Goal: Task Accomplishment & Management: Complete application form

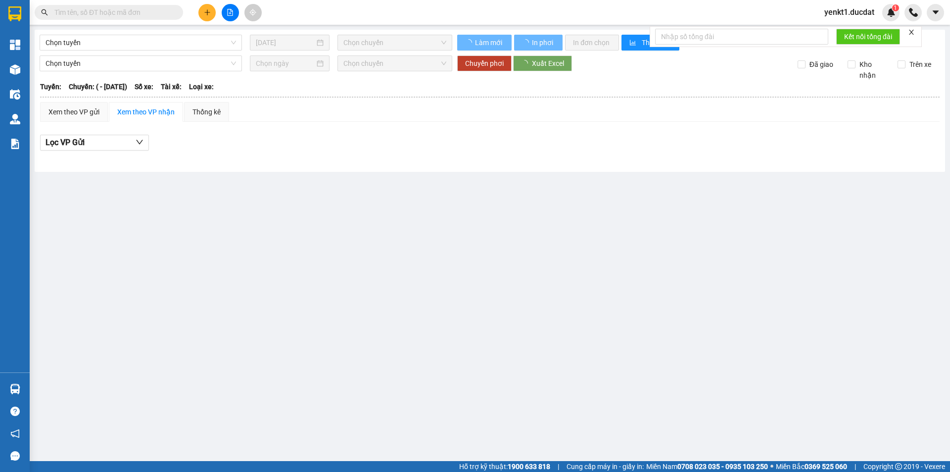
click at [81, 18] on span at bounding box center [109, 12] width 148 height 15
click at [85, 11] on input "text" at bounding box center [112, 12] width 117 height 11
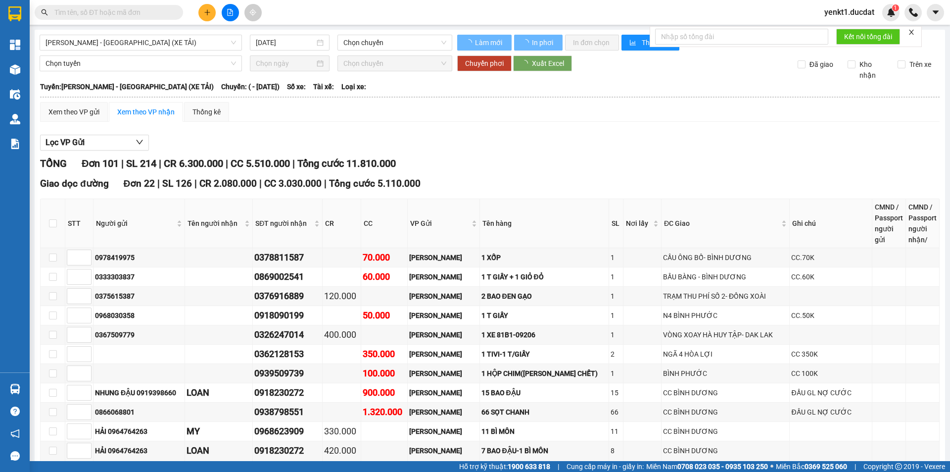
paste input "0985963501"
type input "0985963501"
type input "[DATE]"
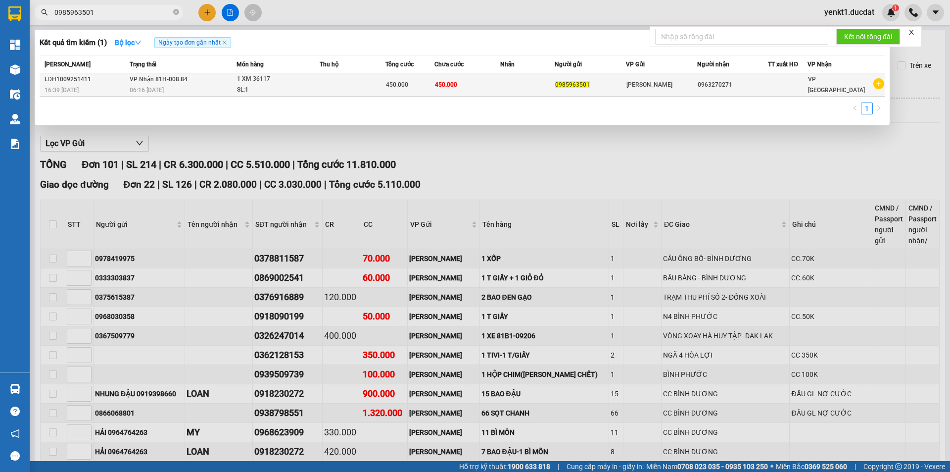
type input "0985963501"
click at [382, 76] on td at bounding box center [353, 84] width 66 height 23
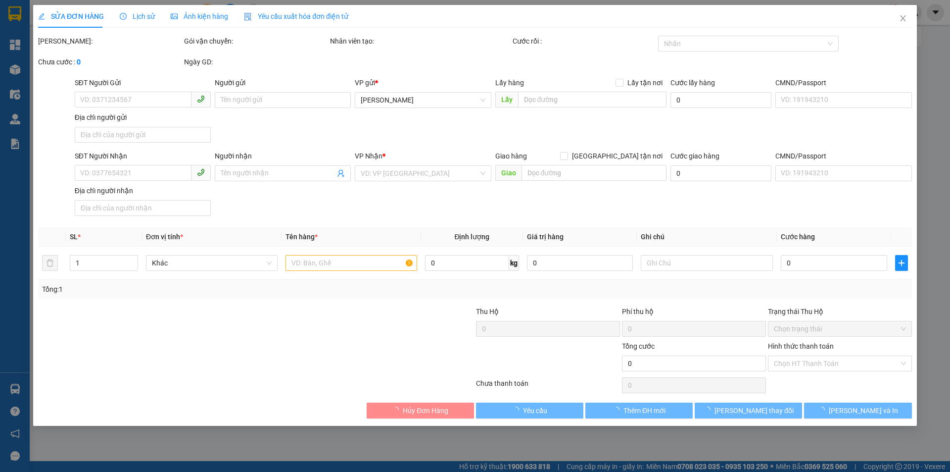
type input "0985963501"
type input "0963270271"
type input "450.000"
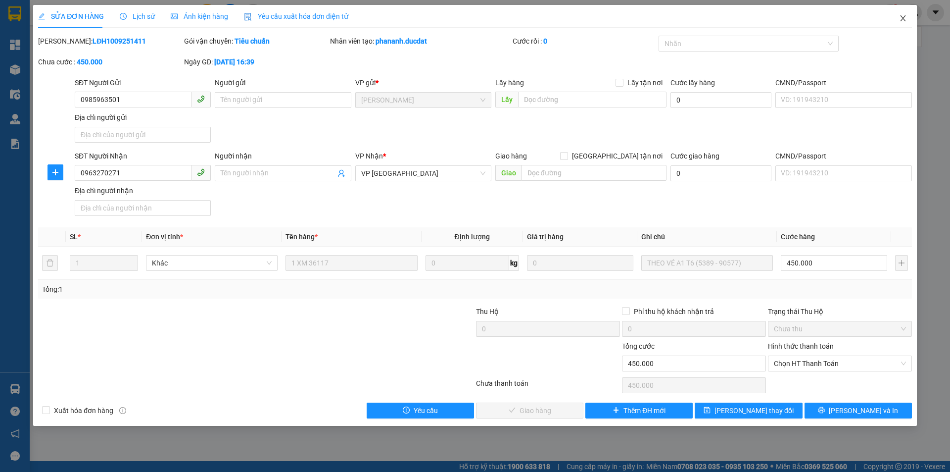
click at [906, 18] on icon "close" at bounding box center [903, 18] width 8 height 8
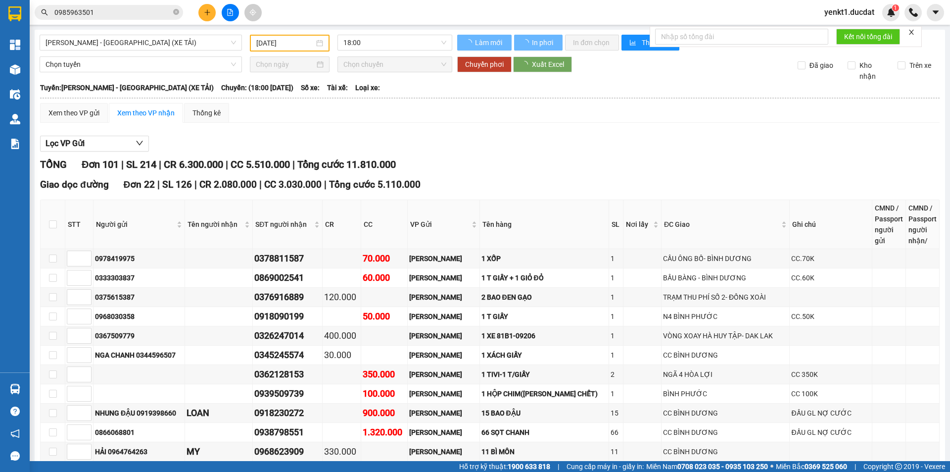
click at [0, 0] on html "Kết quả tìm kiếm ( 1 ) Bộ lọc Ngày tạo đơn gần nhất Mã ĐH Trạng thái Món hàng T…" at bounding box center [475, 236] width 950 height 472
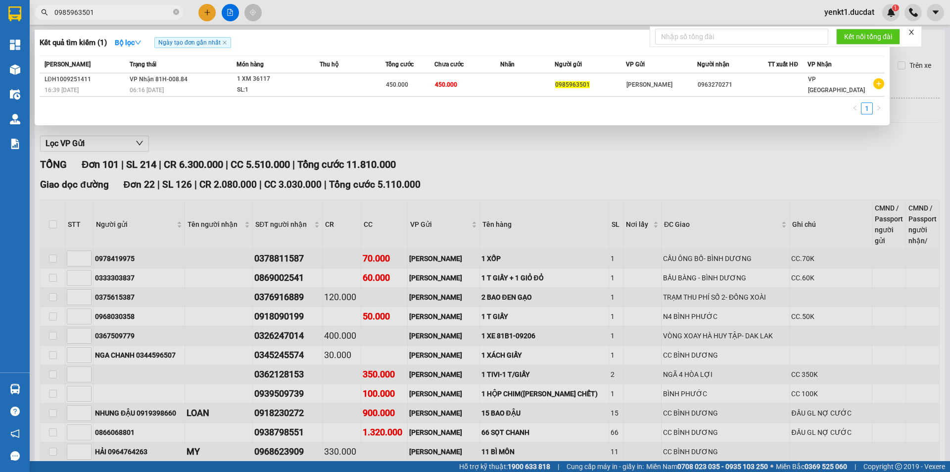
paste input "38717159"
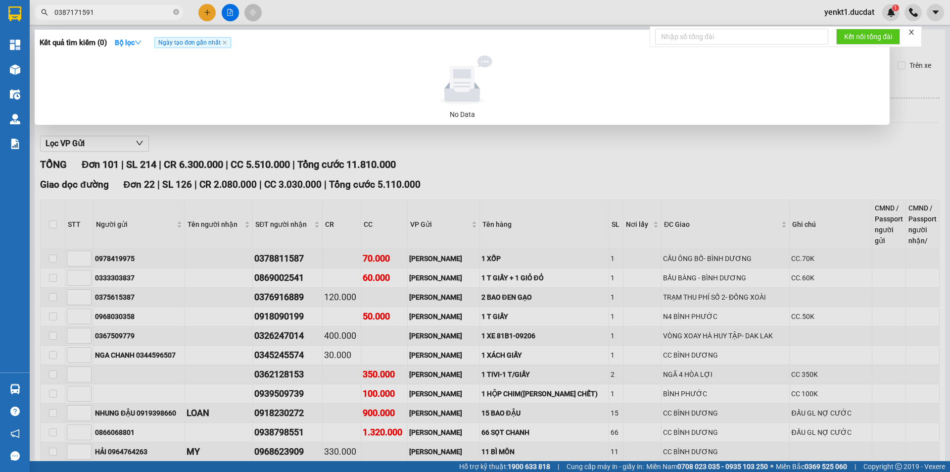
type input "0387171591"
